Goal: Understand process/instructions

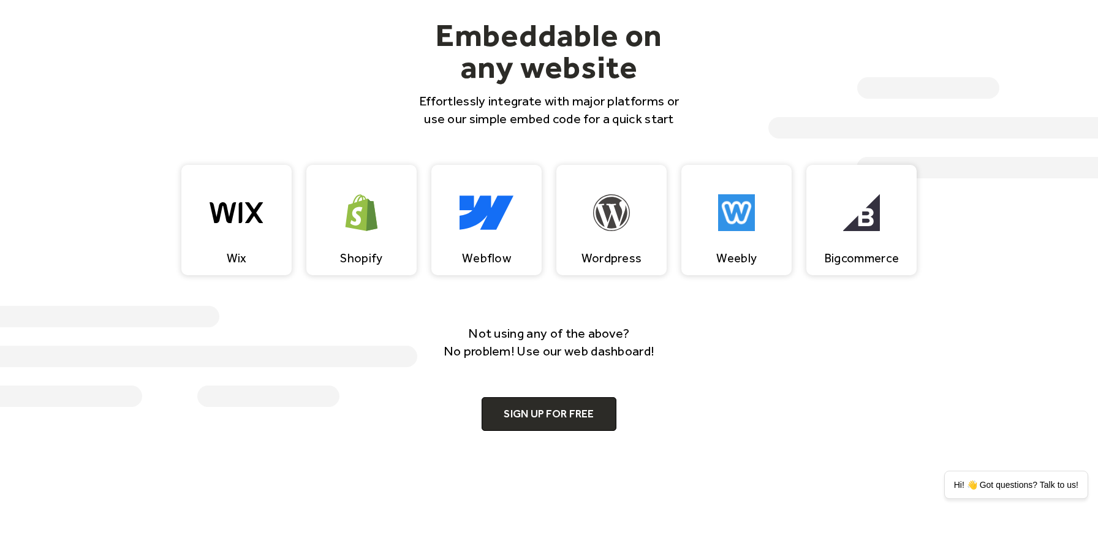
scroll to position [1140, 0]
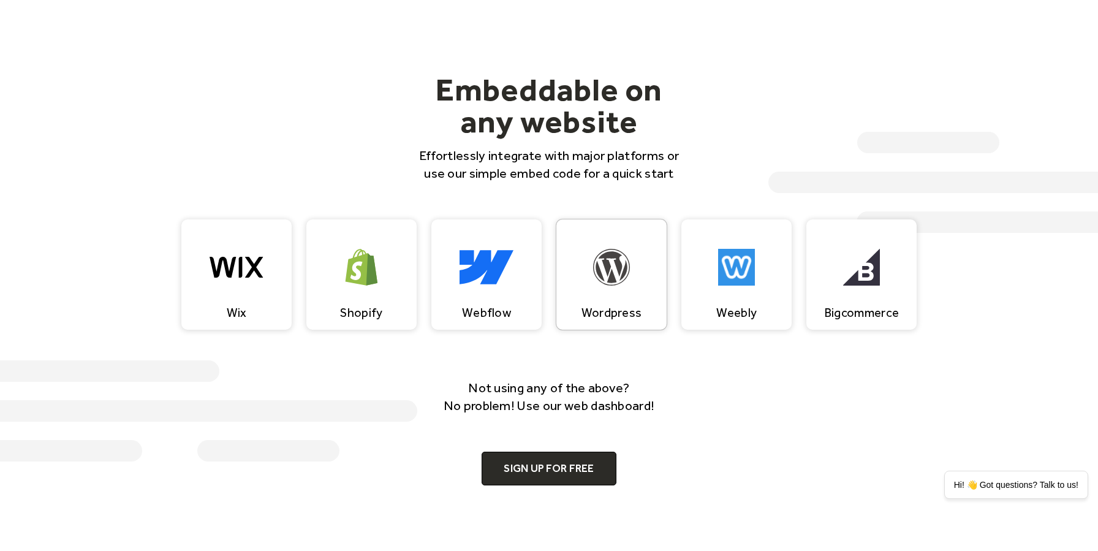
click at [609, 292] on div "Wordpress" at bounding box center [612, 274] width 110 height 110
